Goal: Find specific page/section

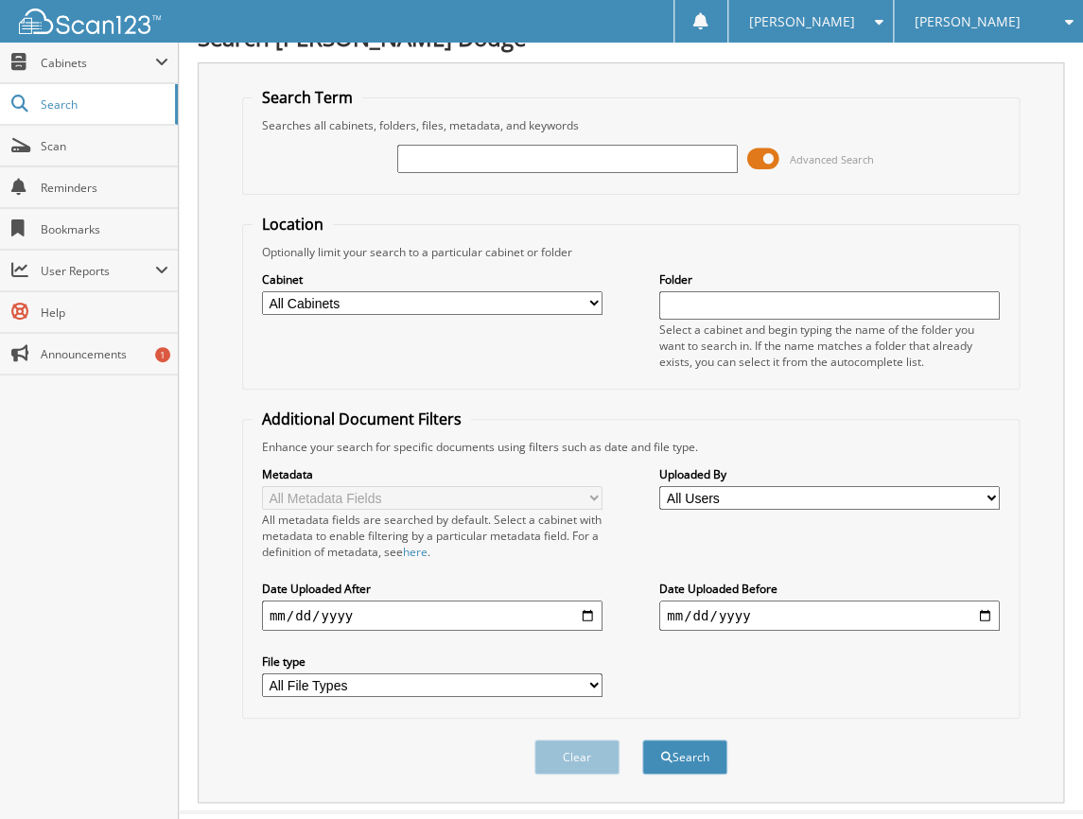
scroll to position [58, 0]
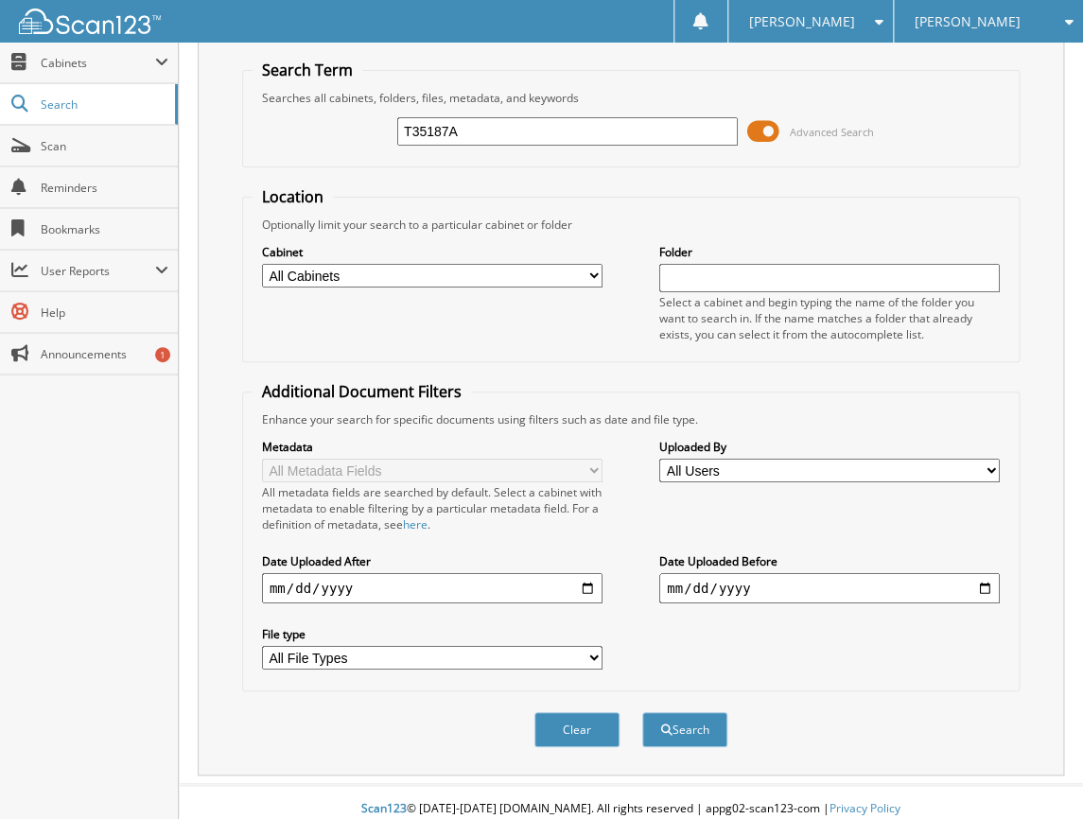
type input "T35187A"
click at [642, 712] on button "Search" at bounding box center [684, 729] width 85 height 35
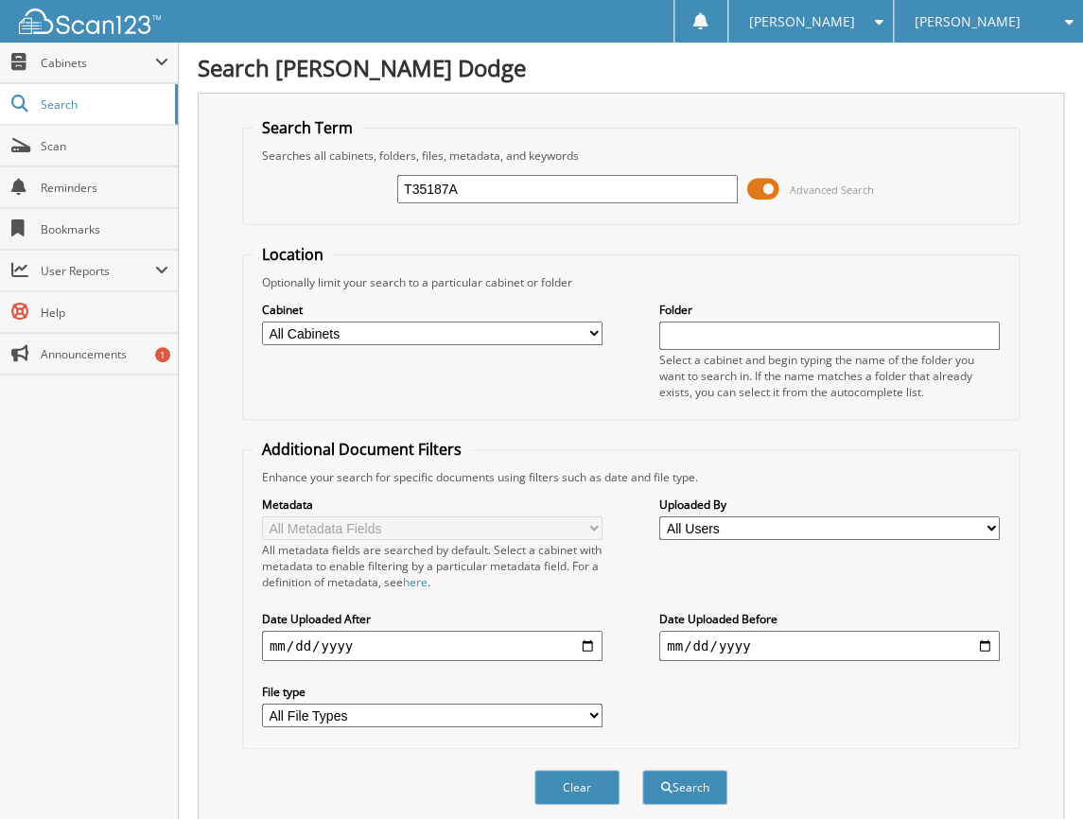
drag, startPoint x: 257, startPoint y: 147, endPoint x: 186, endPoint y: 144, distance: 71.0
click at [189, 144] on div "Search [PERSON_NAME] Dodge Search Term Searches all cabinets, folders, files, m…" at bounding box center [631, 596] width 904 height 1193
paste input "RF272846"
type input "RF272846"
click at [642, 770] on button "Search" at bounding box center [684, 787] width 85 height 35
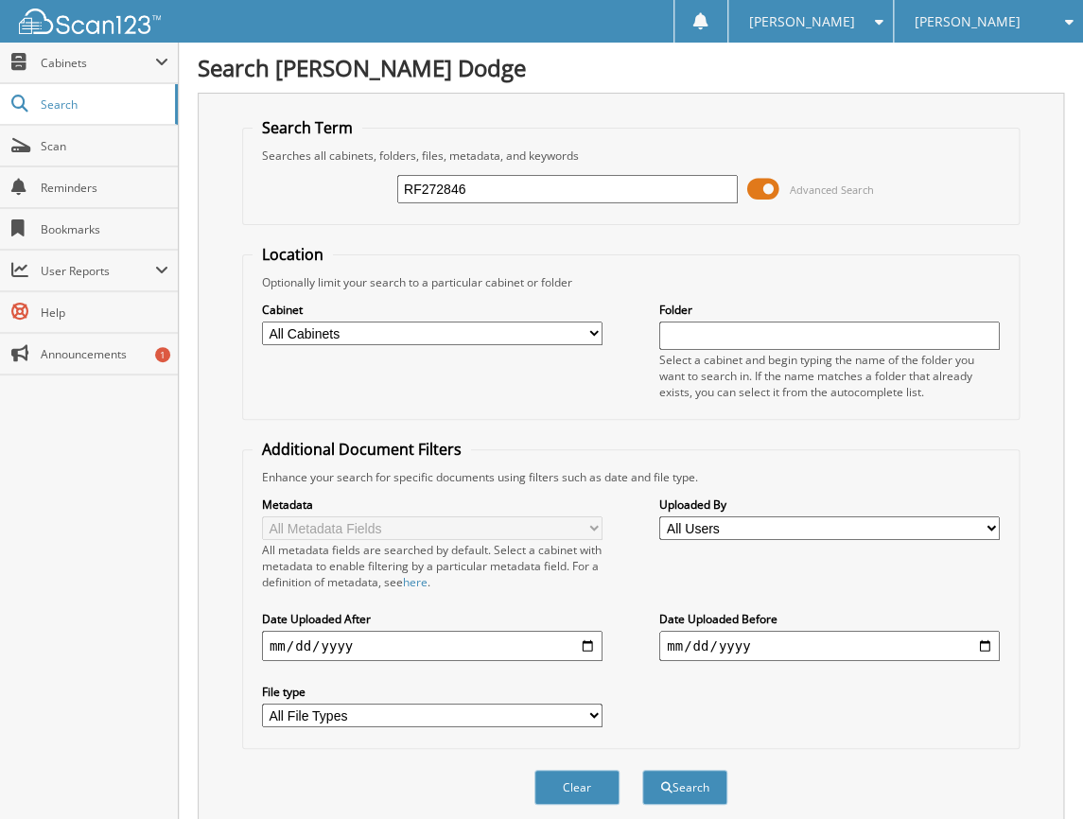
click at [510, 263] on fieldset "Location Optionally limit your search to a particular cabinet or folder Cabinet…" at bounding box center [630, 332] width 777 height 176
click at [70, 73] on span "Cabinets" at bounding box center [89, 63] width 178 height 41
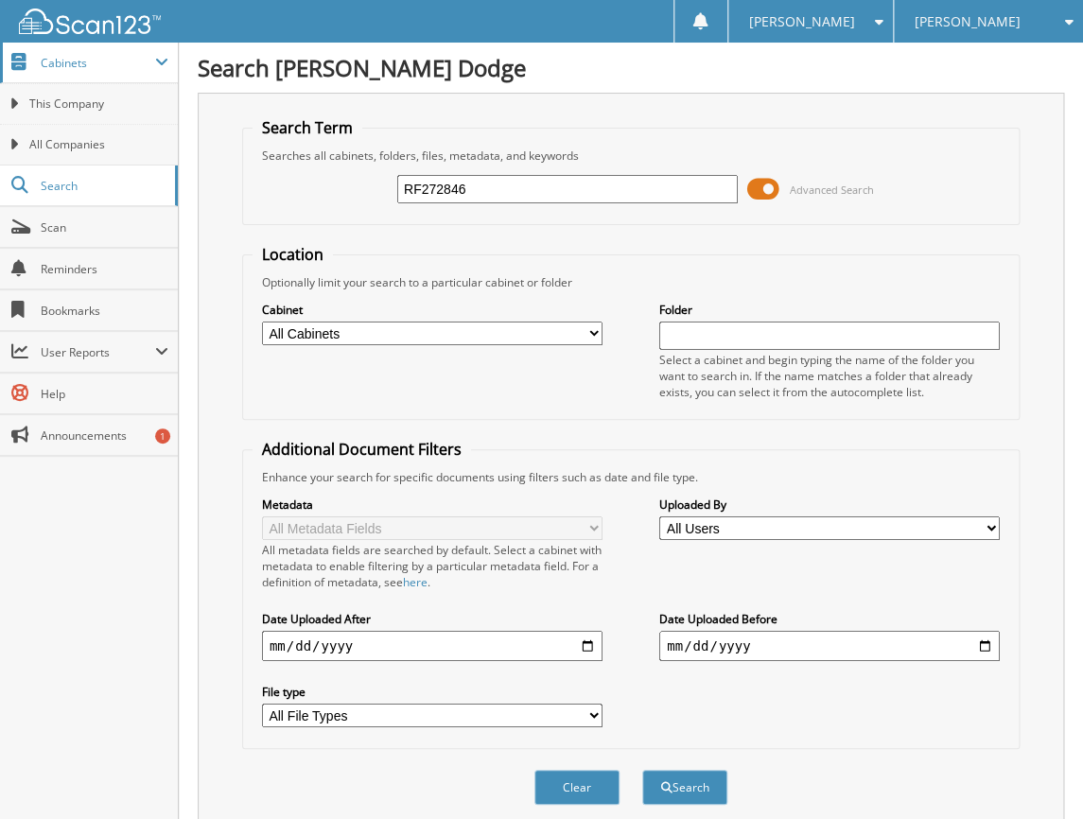
click at [93, 56] on span "Cabinets" at bounding box center [98, 63] width 114 height 16
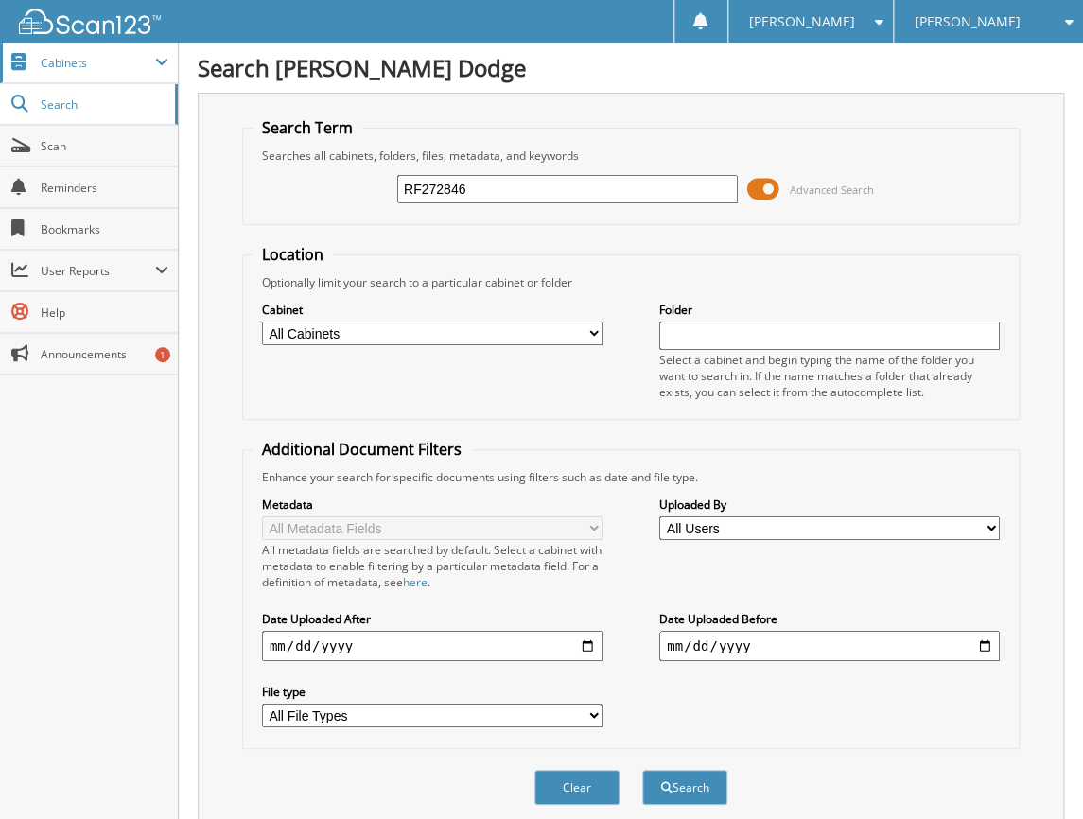
click at [139, 52] on span "Cabinets" at bounding box center [89, 63] width 178 height 41
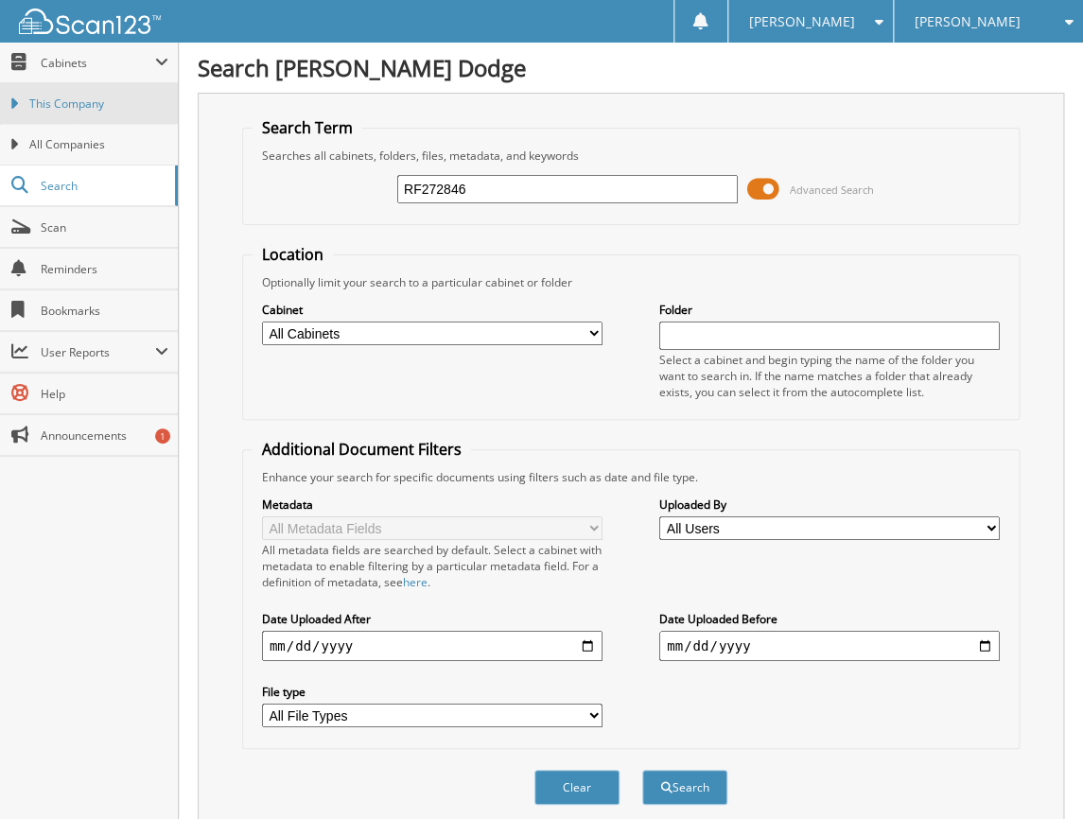
click at [42, 105] on span "This Company" at bounding box center [98, 103] width 139 height 17
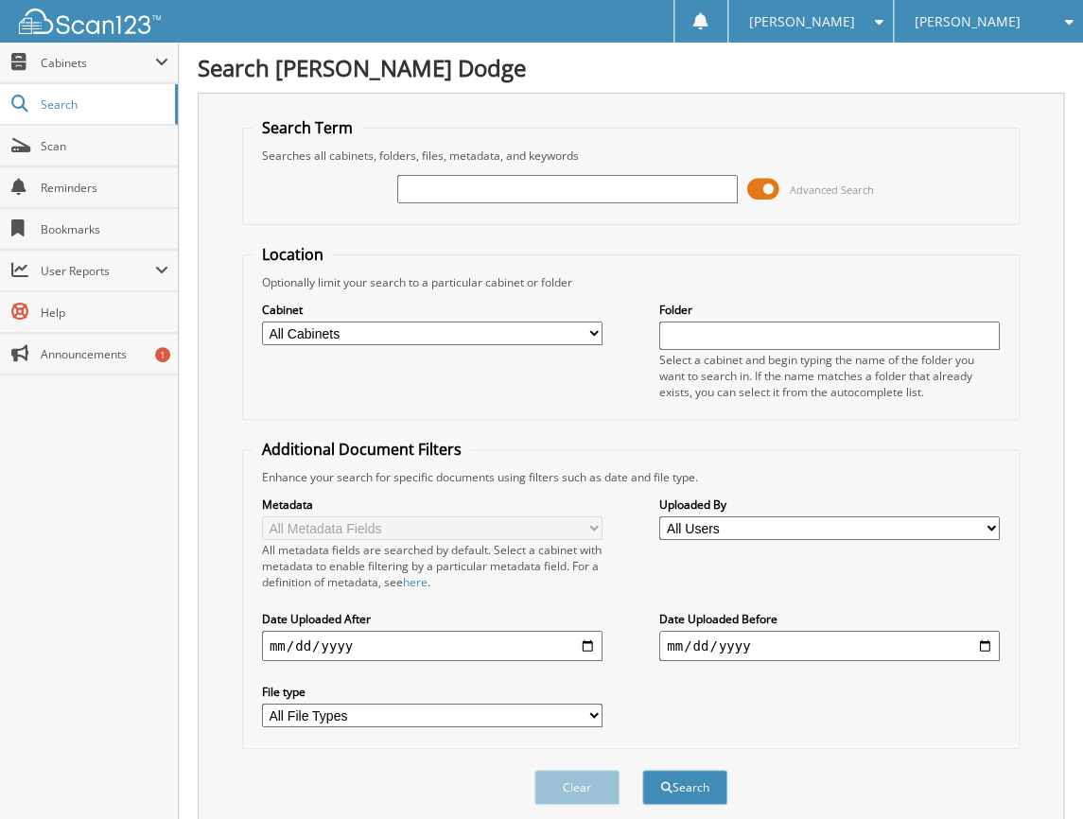
click at [494, 91] on div "Search [PERSON_NAME] Dodge Search Term Searches all cabinets, folders, files, m…" at bounding box center [631, 445] width 904 height 890
